Goal: Ask a question

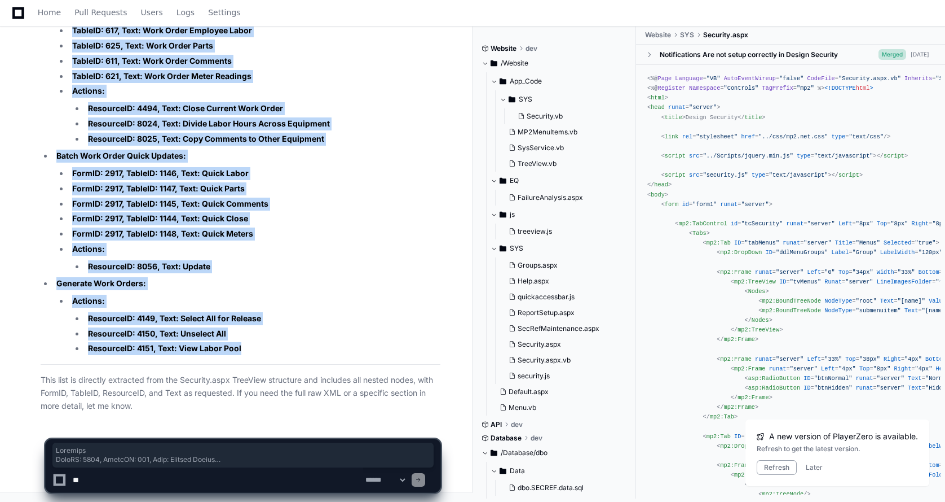
scroll to position [175, 0]
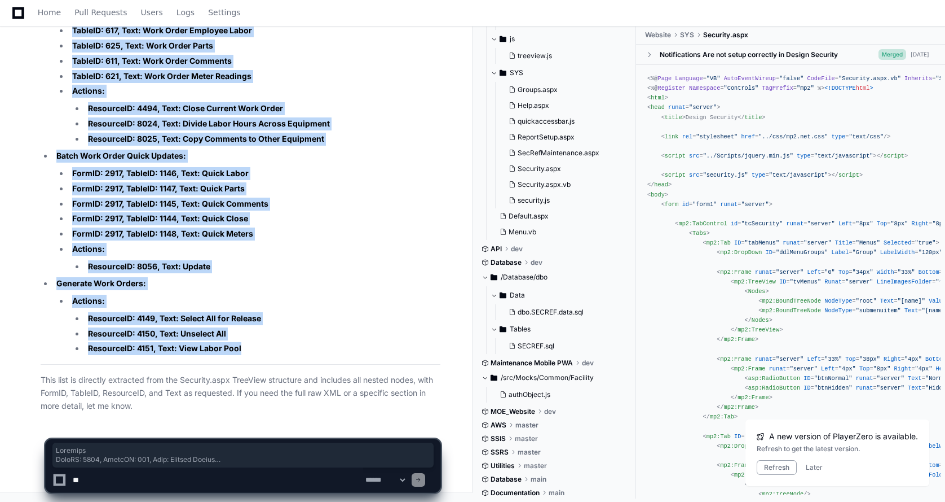
drag, startPoint x: 279, startPoint y: 332, endPoint x: 292, endPoint y: 331, distance: 13.0
click at [280, 331] on li "ResourceID: 4150, Text: Unselect All" at bounding box center [263, 333] width 356 height 13
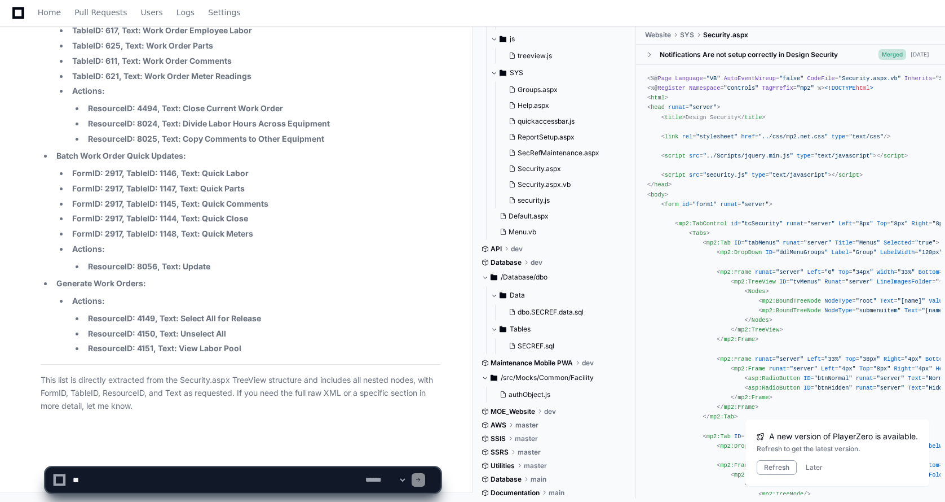
click at [85, 480] on textarea at bounding box center [217, 479] width 293 height 25
type textarea "*"
click at [113, 483] on textarea at bounding box center [217, 479] width 293 height 25
click at [118, 482] on textarea at bounding box center [217, 479] width 293 height 25
click at [142, 482] on textarea at bounding box center [217, 479] width 293 height 25
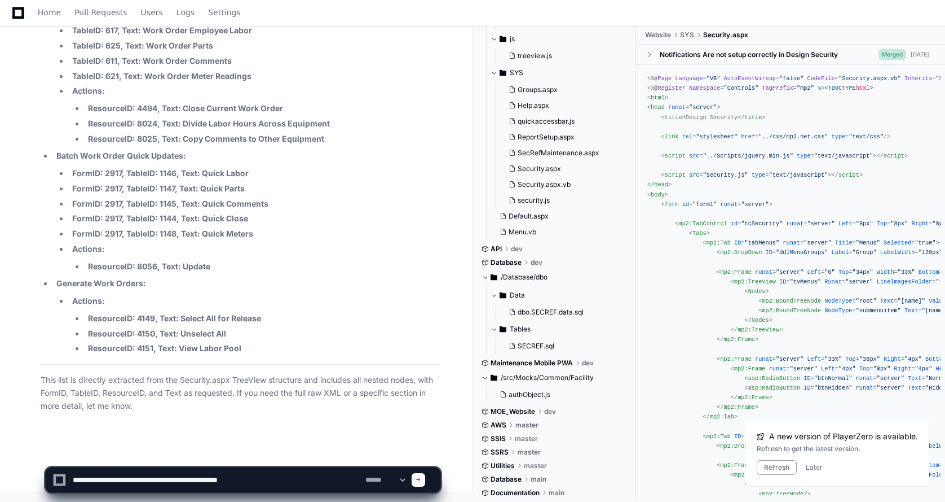
click at [226, 474] on textarea at bounding box center [217, 479] width 293 height 25
type textarea "**********"
click at [421, 478] on span at bounding box center [419, 480] width 6 height 6
